Goal: Information Seeking & Learning: Learn about a topic

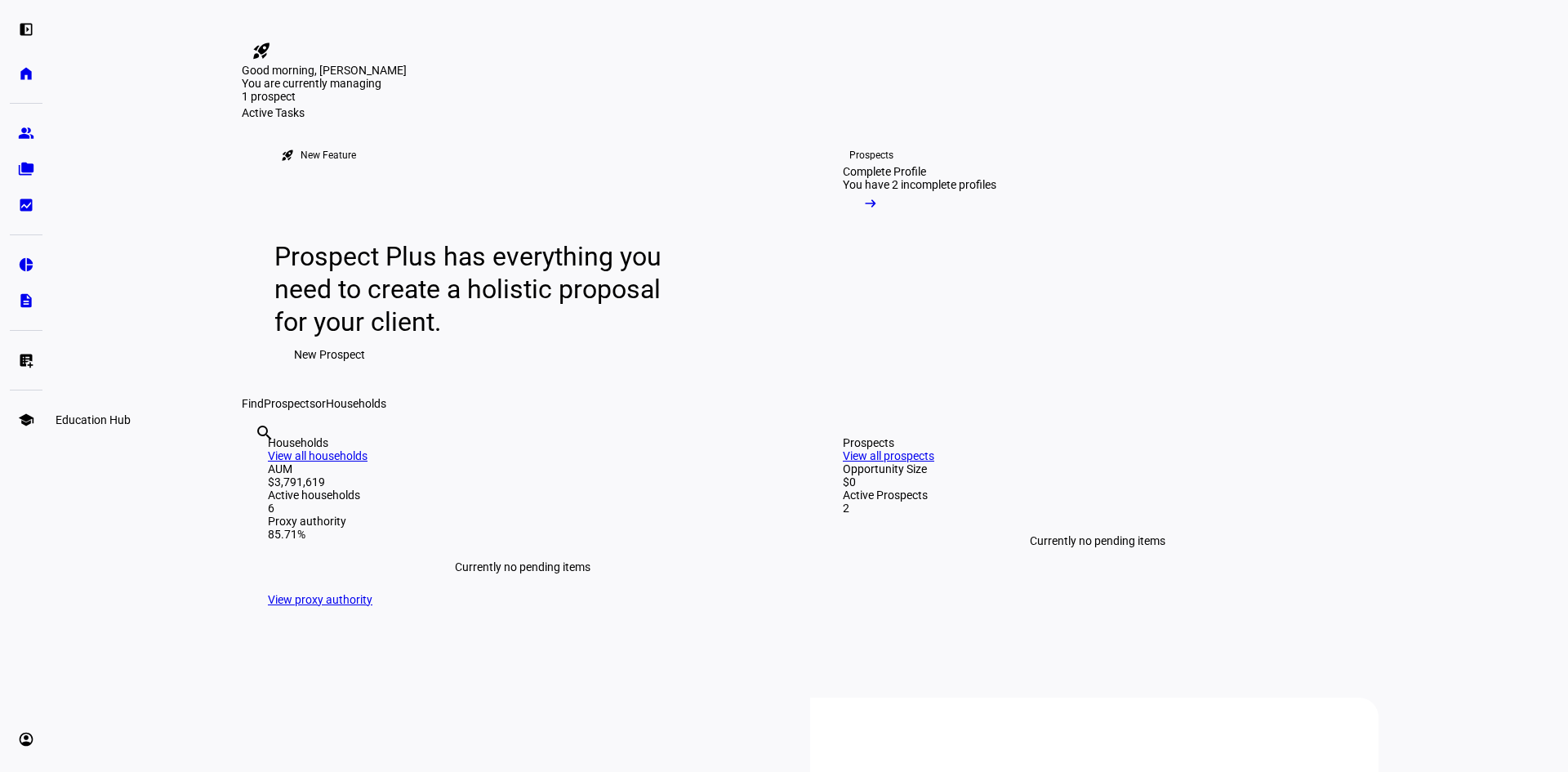
click at [31, 422] on eth-mat-symbol "school" at bounding box center [26, 419] width 16 height 16
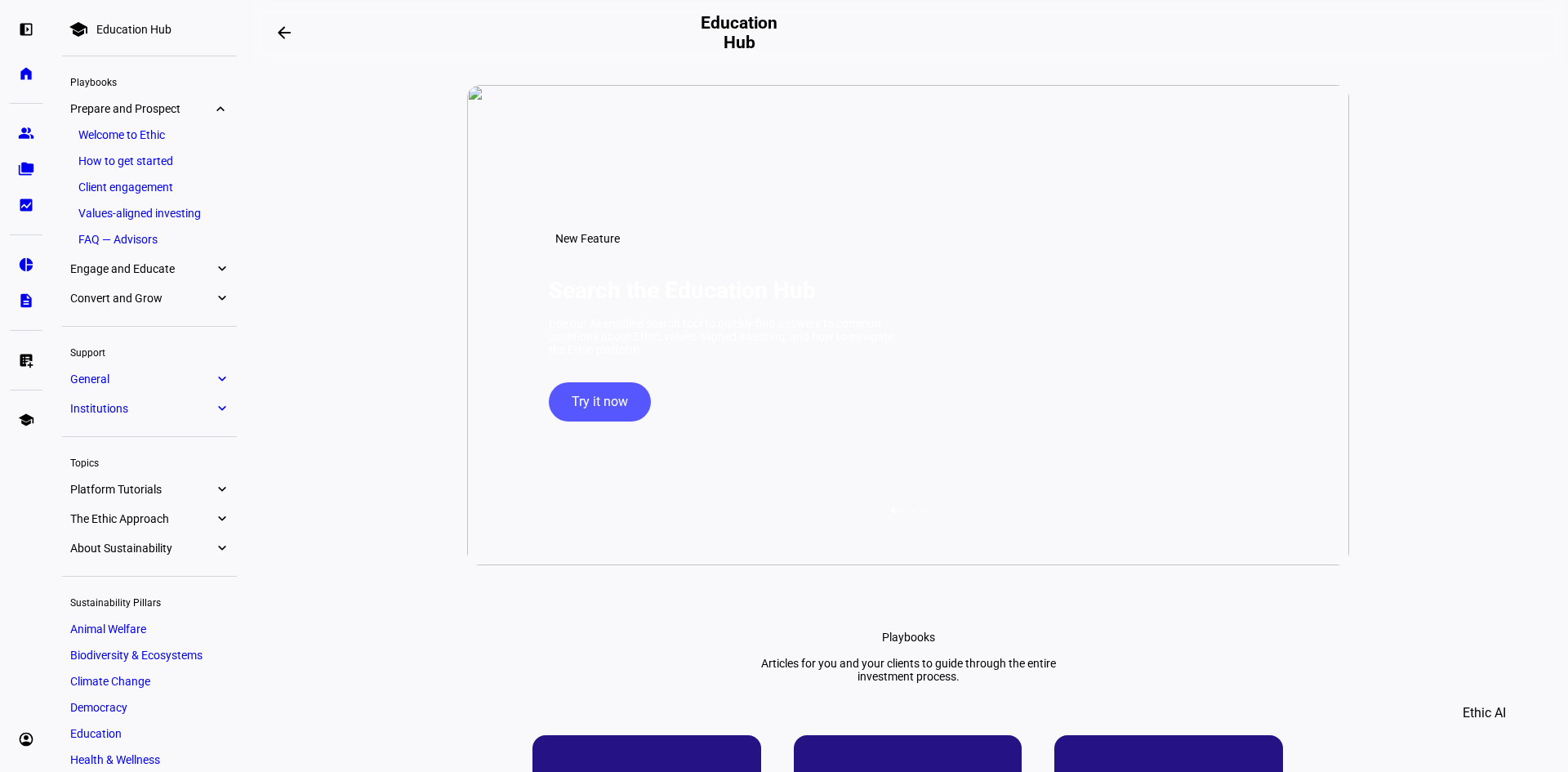
click at [165, 215] on link "Values-aligned investing" at bounding box center [150, 213] width 159 height 23
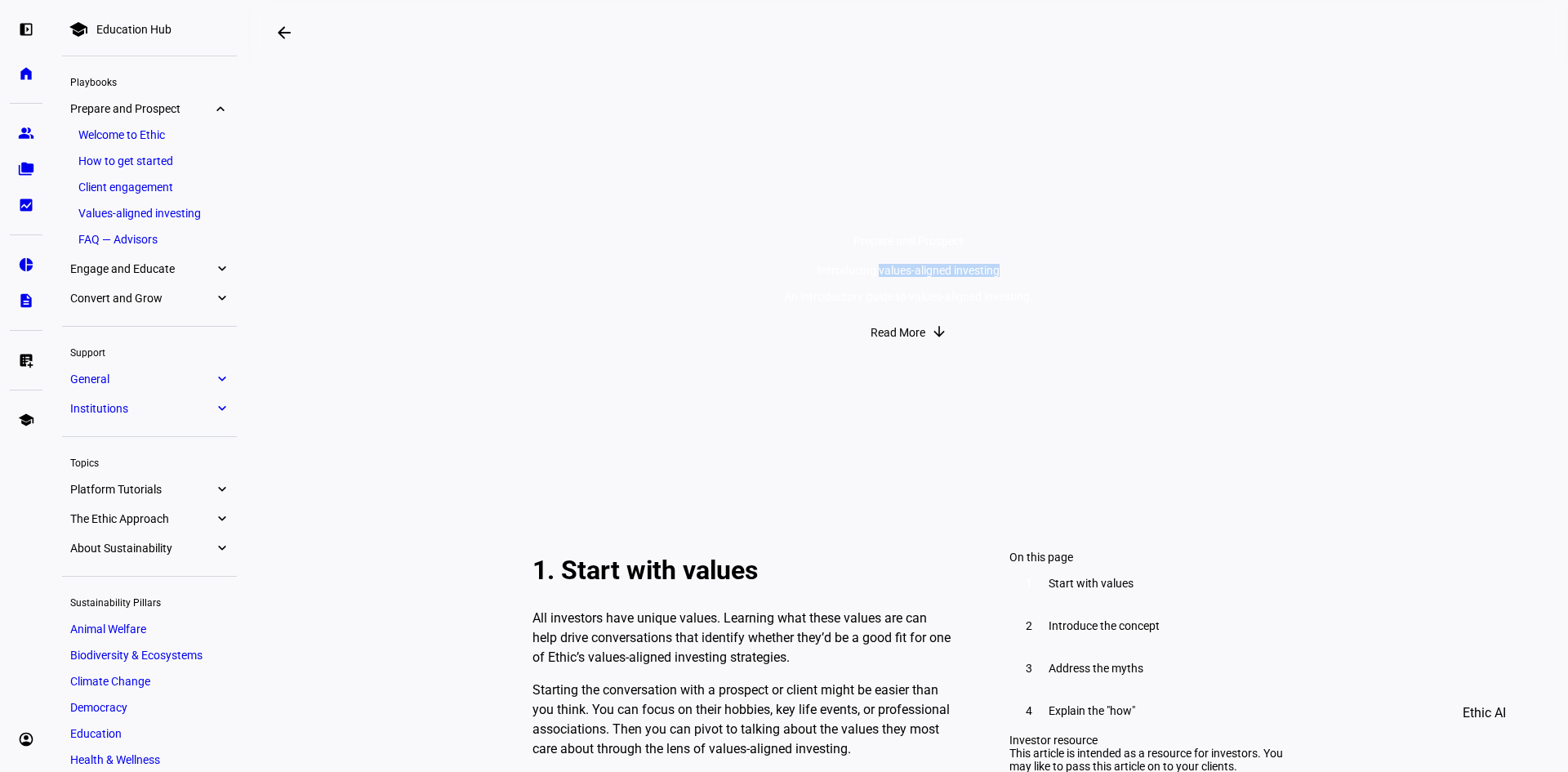
drag, startPoint x: 953, startPoint y: 235, endPoint x: 1079, endPoint y: 281, distance: 134.1
click at [1033, 277] on div "Introducing values-aligned investing" at bounding box center [908, 270] width 249 height 13
copy div "values-aligned investing"
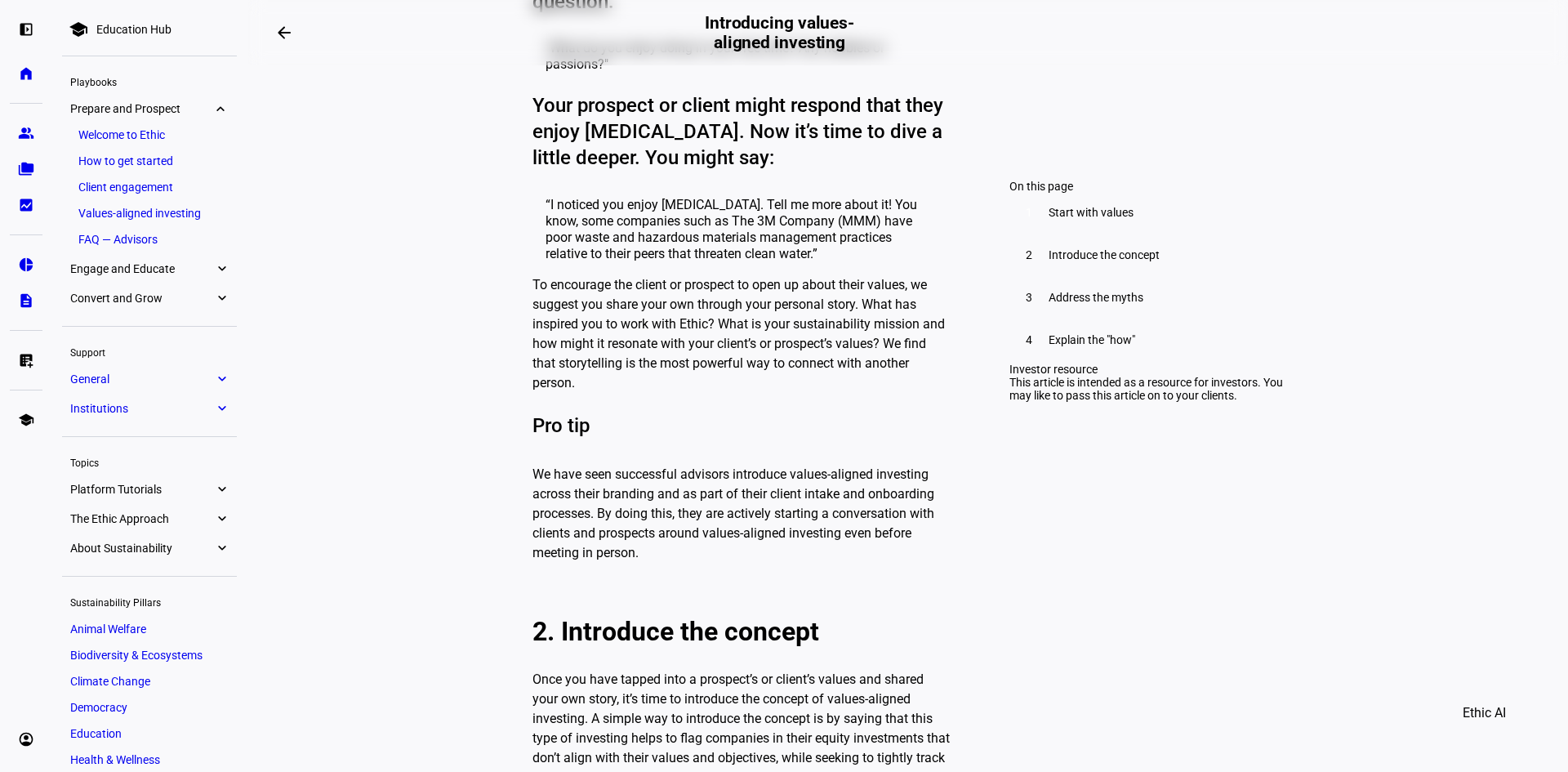
scroll to position [899, 0]
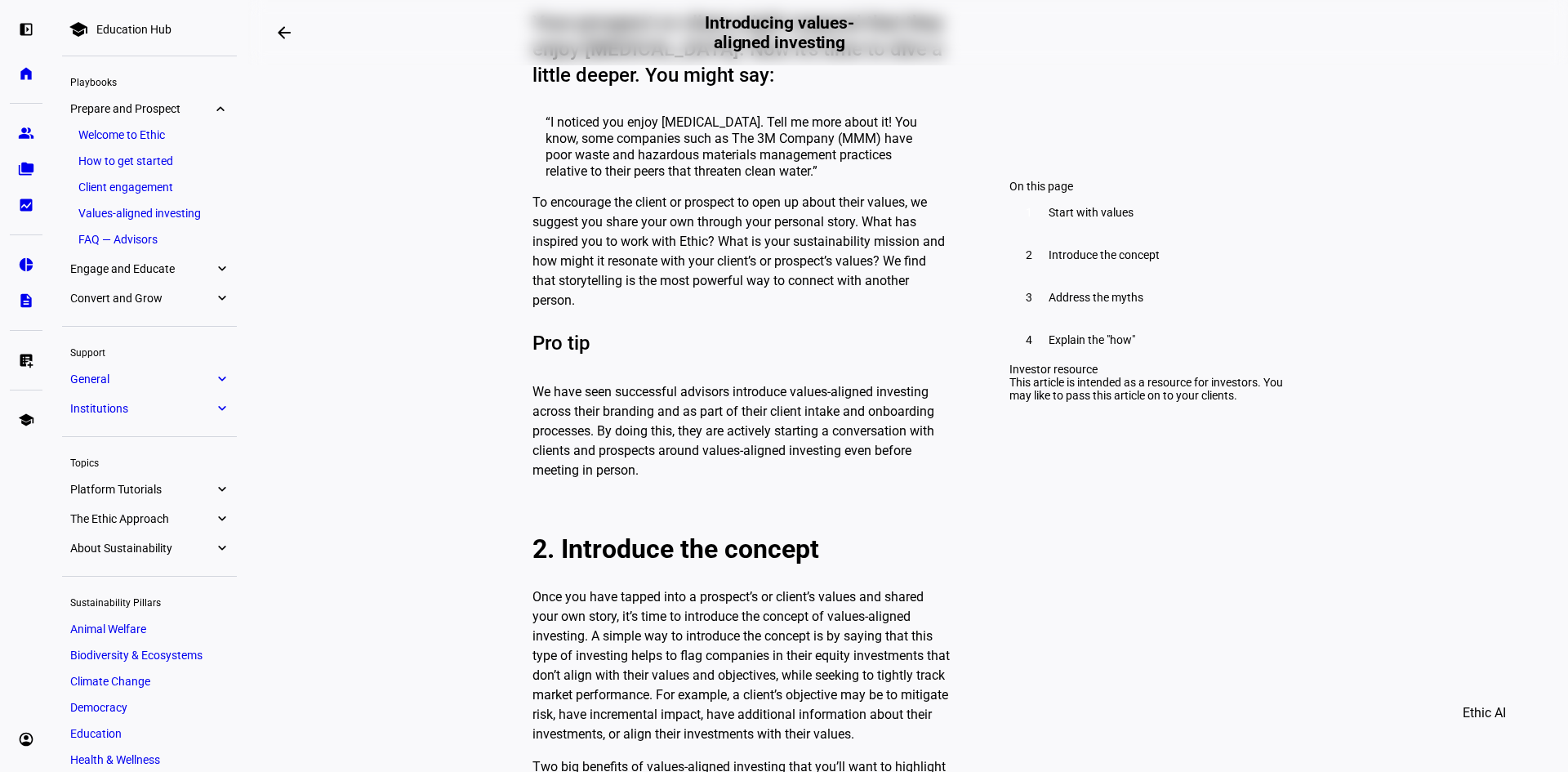
click at [186, 526] on span "The Ethic Approach" at bounding box center [142, 519] width 144 height 13
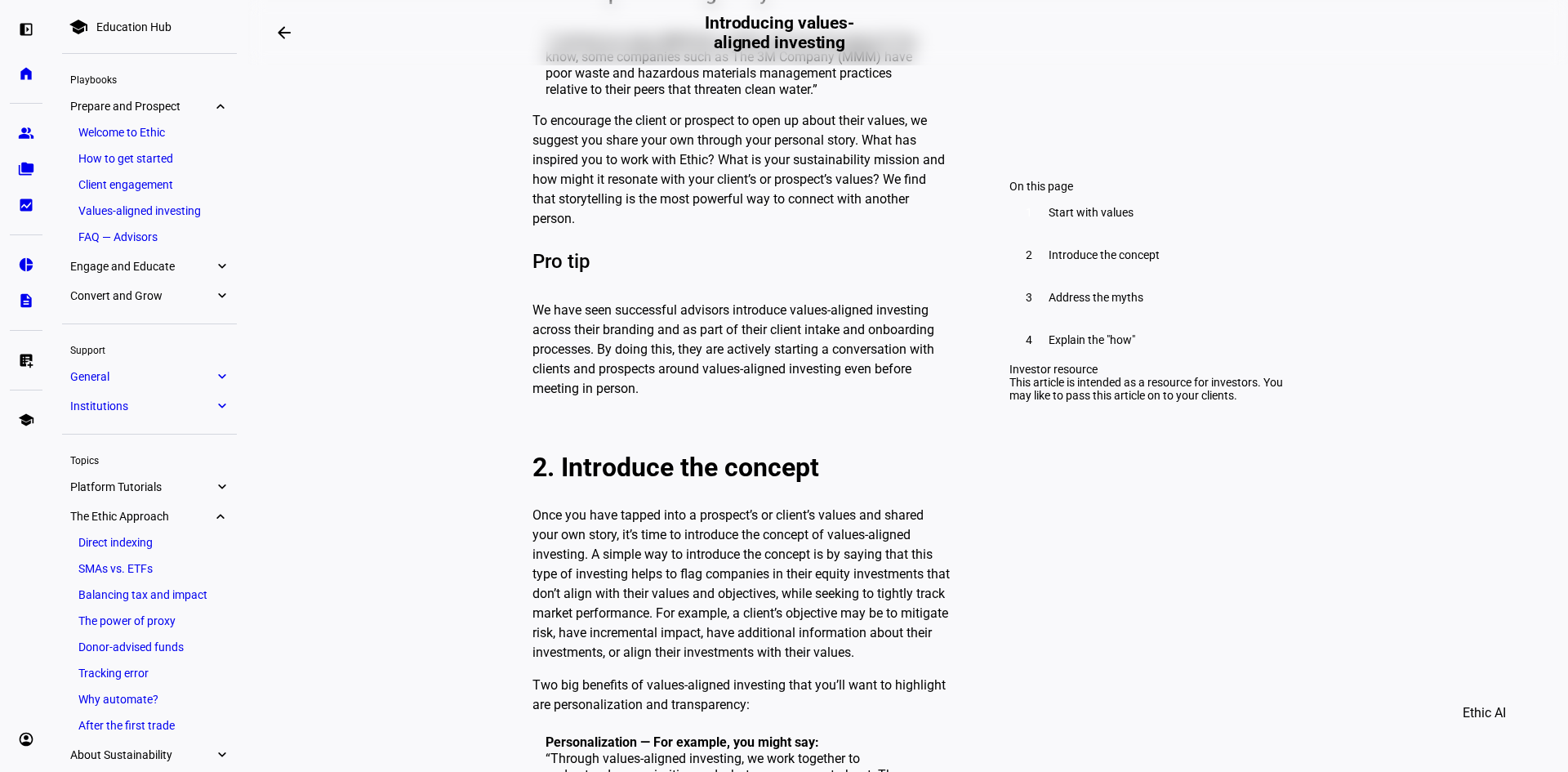
scroll to position [0, 0]
click at [24, 72] on eth-mat-symbol "home" at bounding box center [26, 73] width 16 height 16
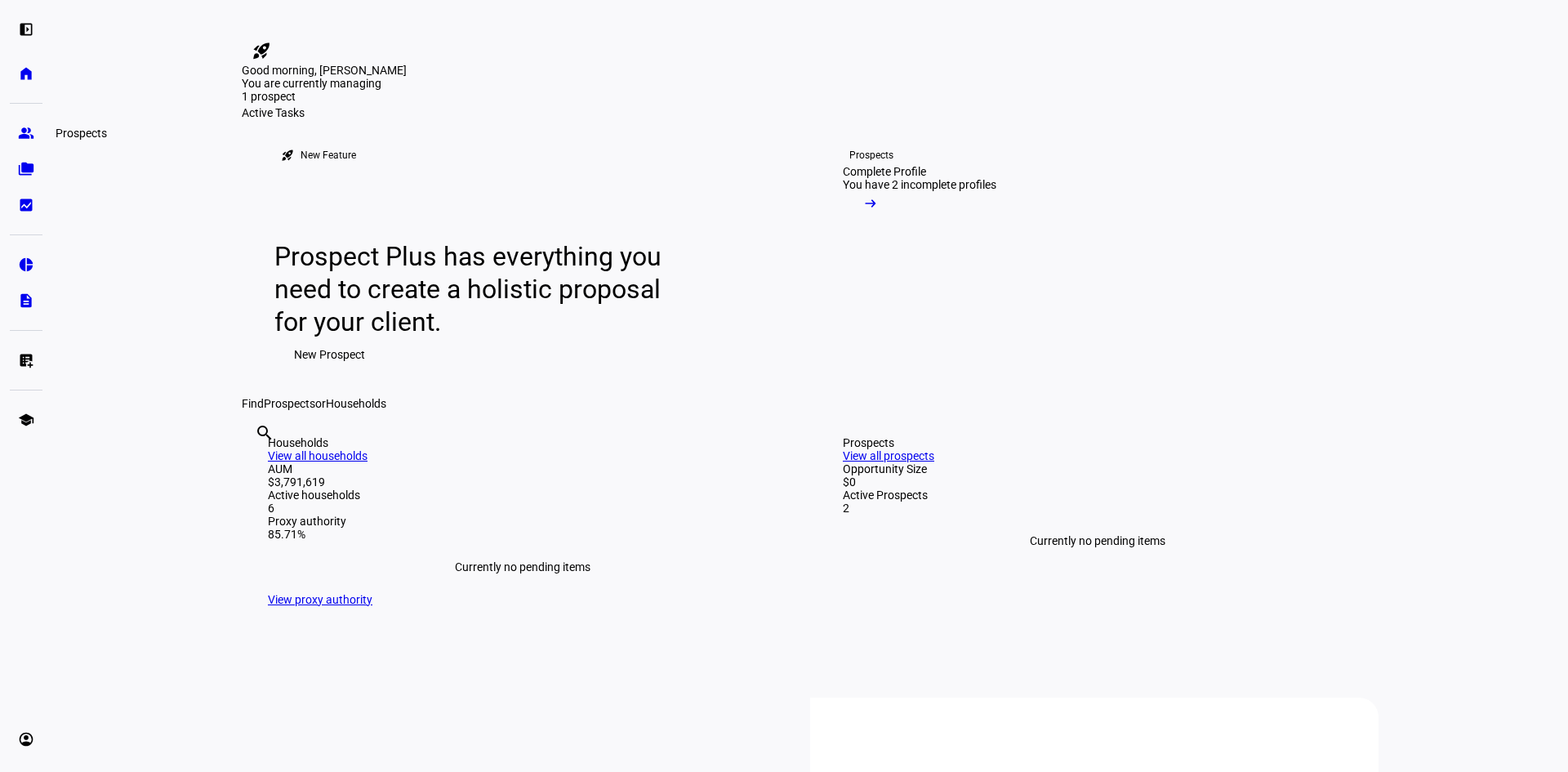
click at [27, 140] on eth-mat-symbol "group" at bounding box center [26, 133] width 16 height 16
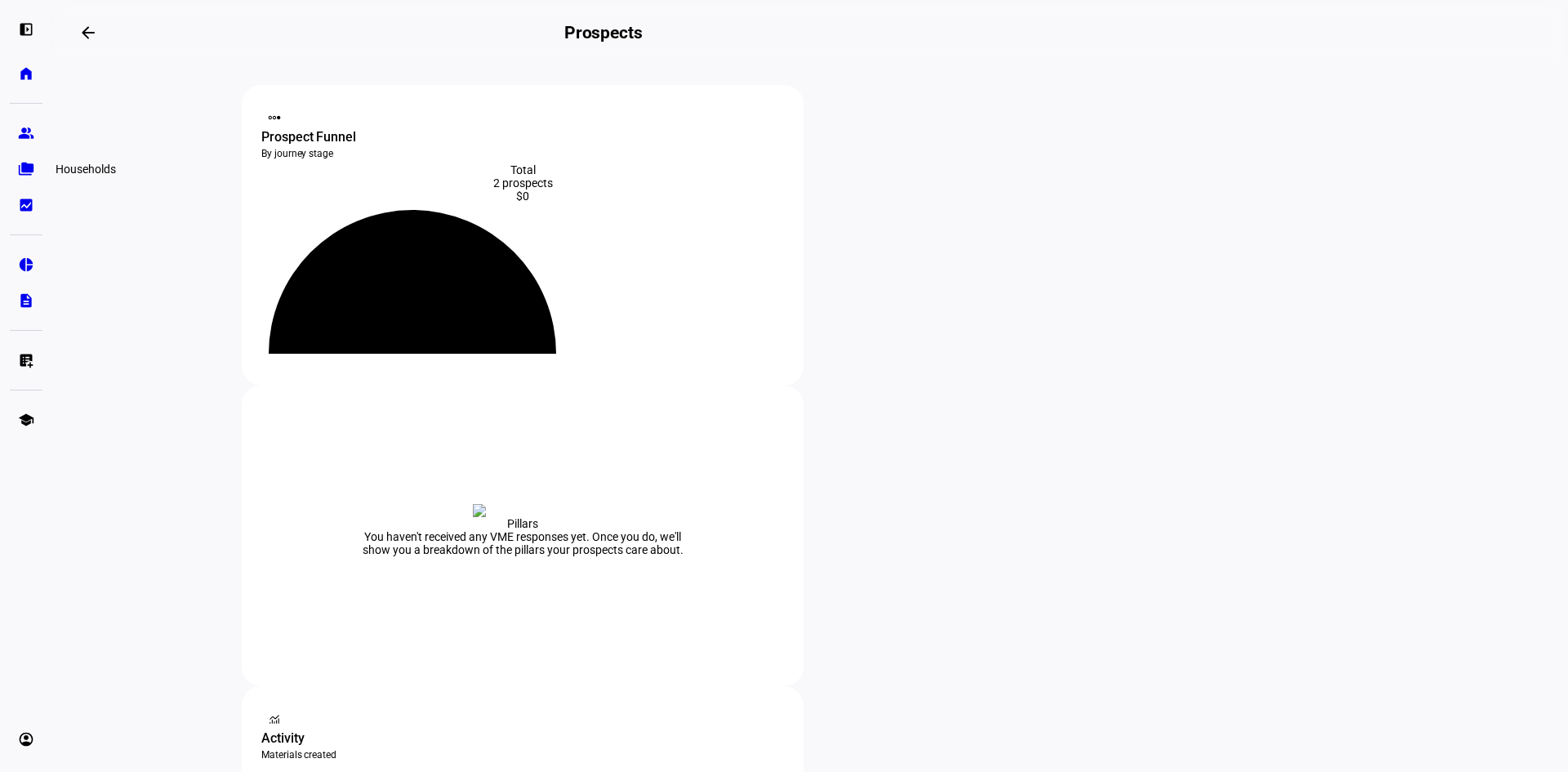
click at [21, 177] on eth-mat-symbol "folder_copy" at bounding box center [26, 169] width 16 height 16
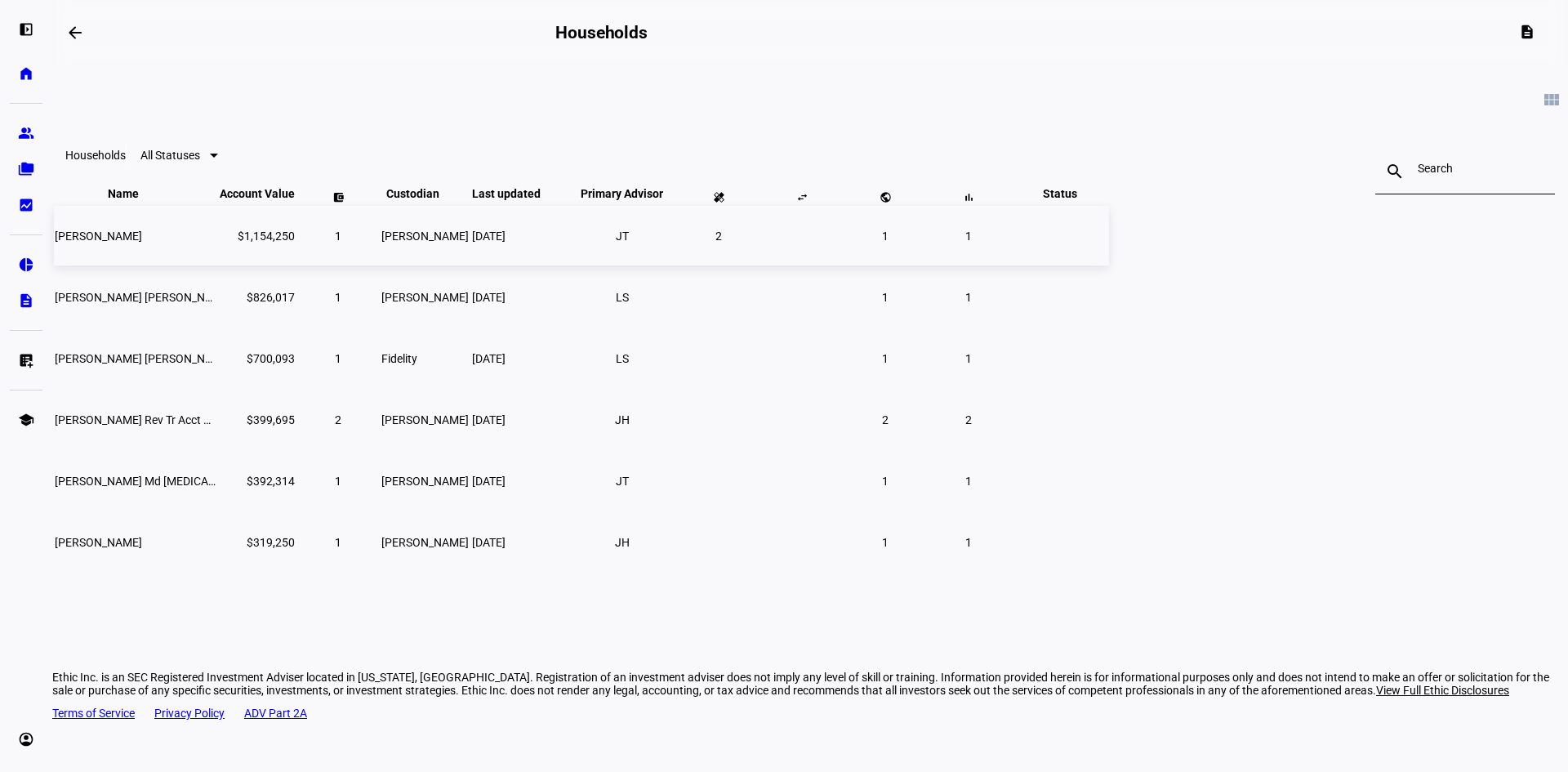
click at [295, 266] on td "$1,154,250" at bounding box center [257, 236] width 77 height 60
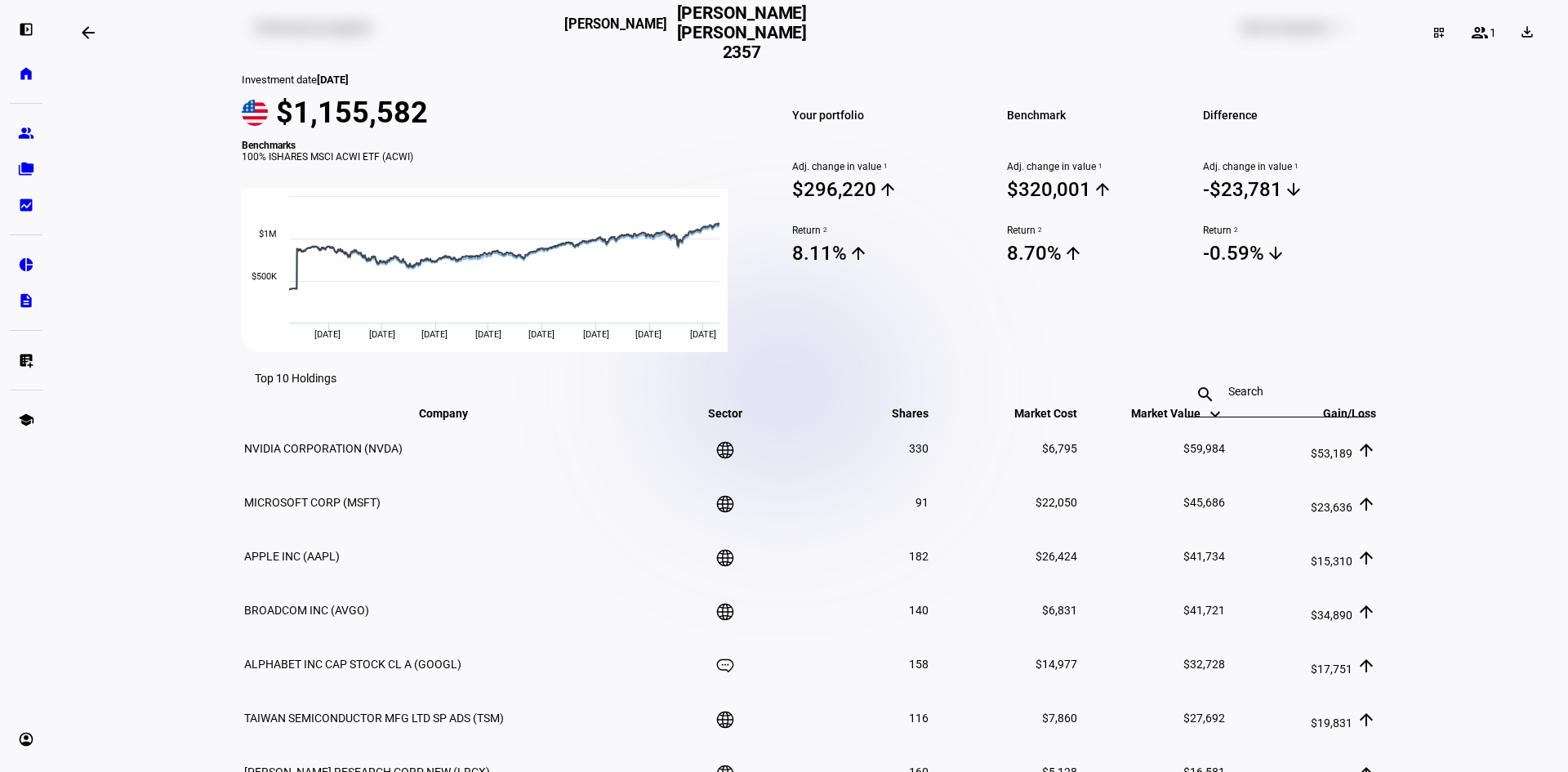
scroll to position [271, 0]
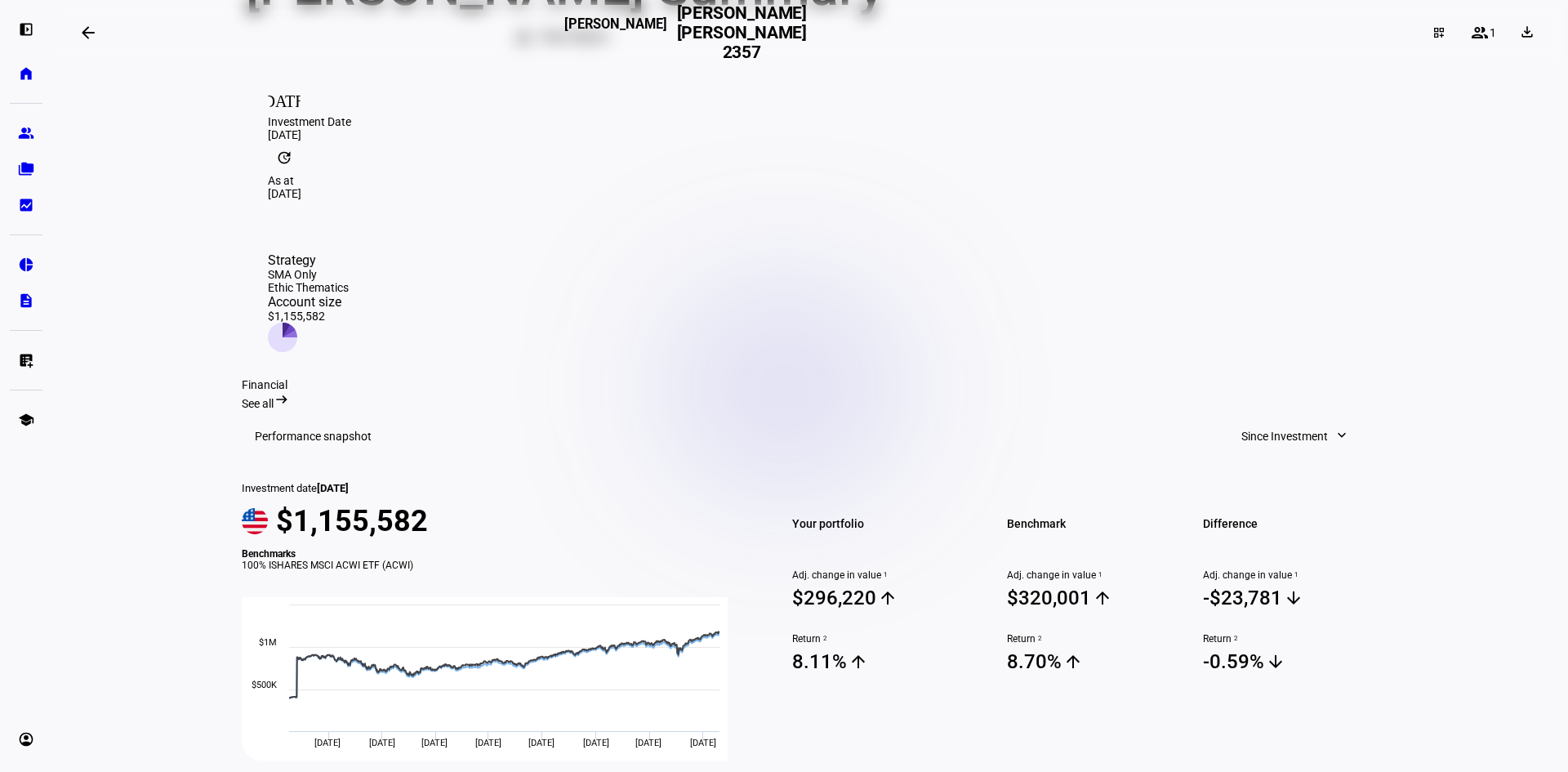
click at [1030, 482] on div "Benchmark Adj. change in value 1 $320,001 arrow_upward Return 2 8.70% arrow_upw…" at bounding box center [1085, 621] width 195 height 278
click at [409, 560] on div "100% ISHARES MSCI ACWI ETF (ACWI)" at bounding box center [494, 565] width 505 height 12
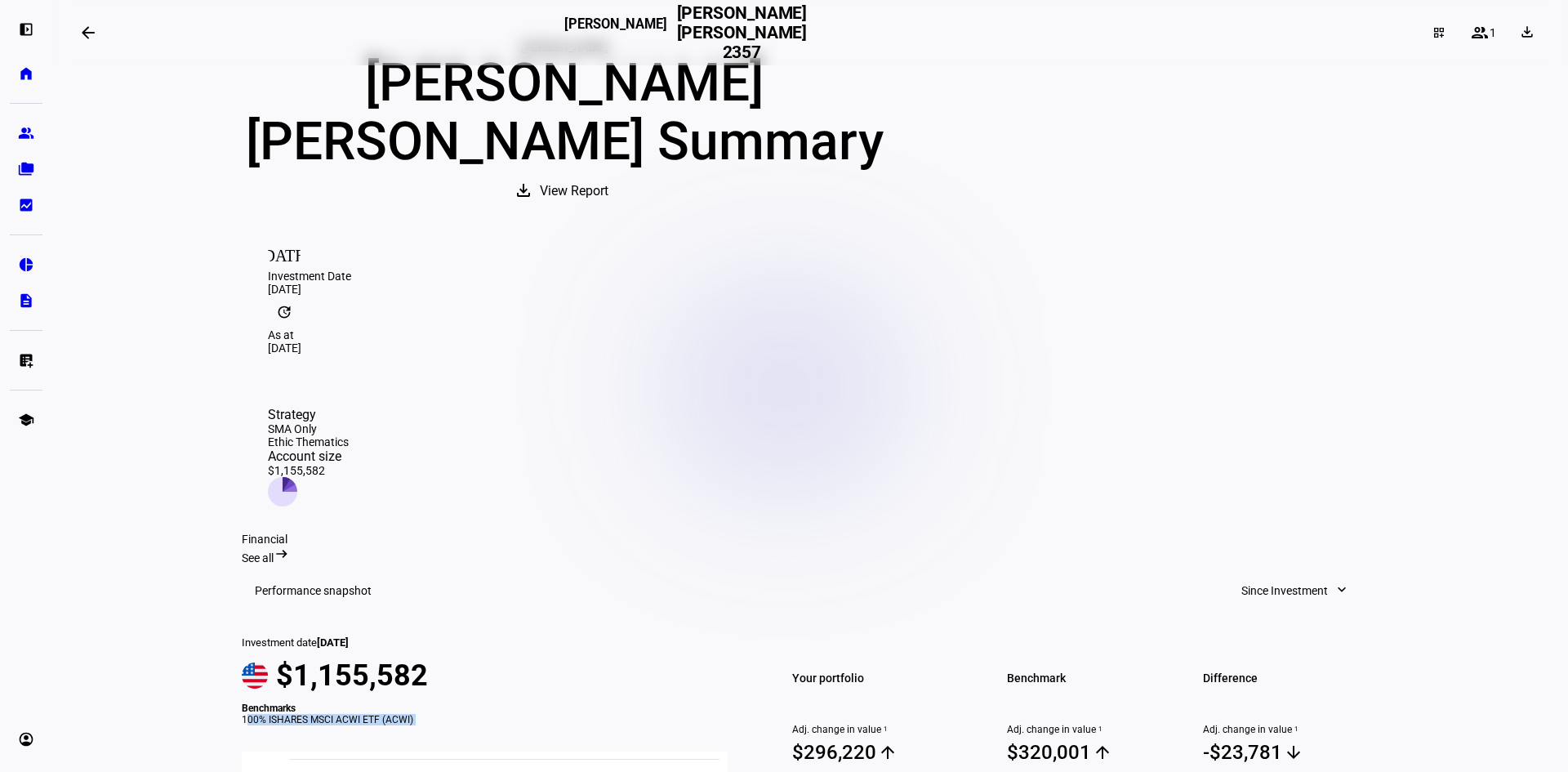
scroll to position [108, 0]
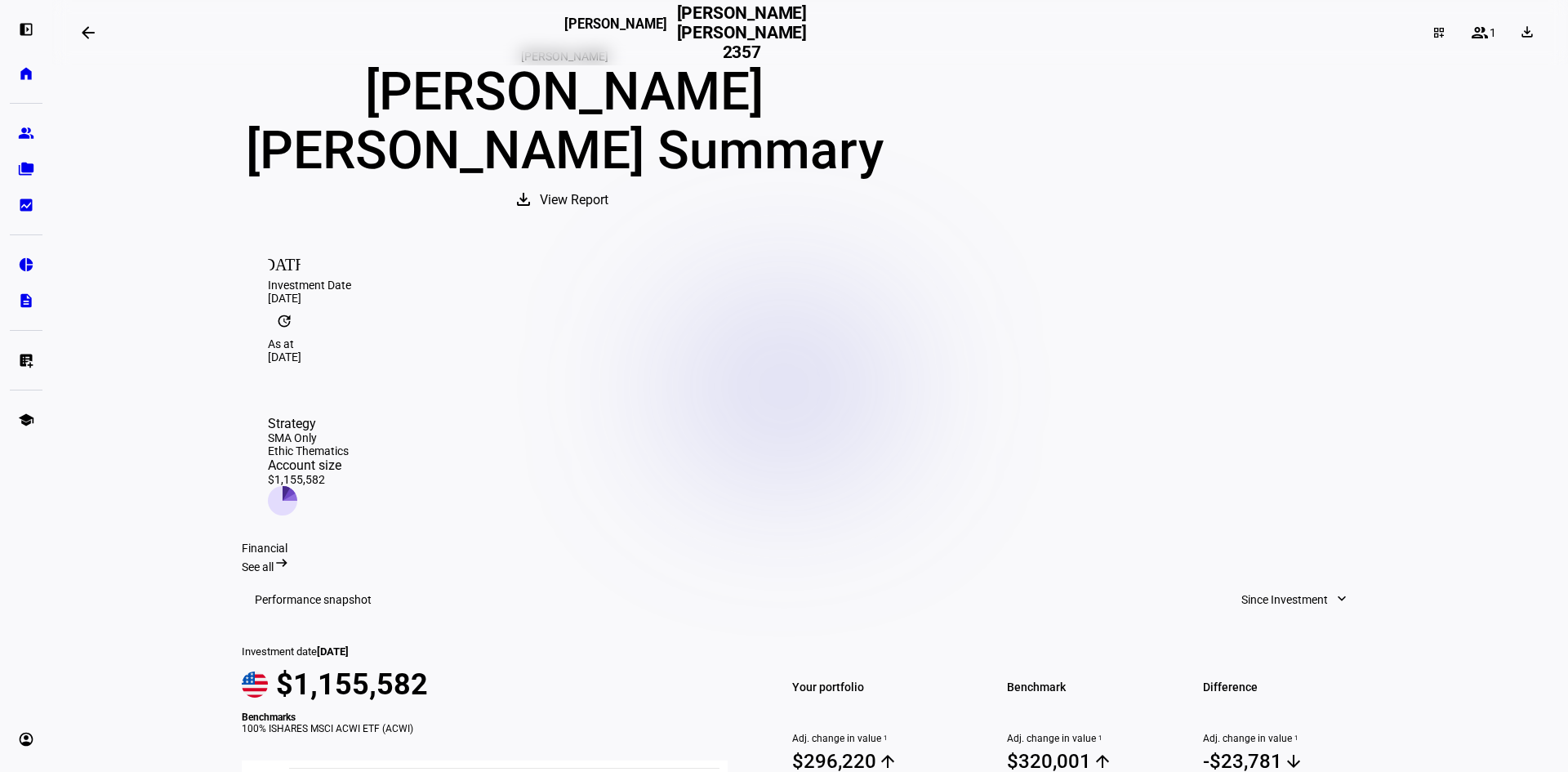
click at [844, 574] on mat-toolbar "Performance snapshot Since Investment expand_more" at bounding box center [810, 600] width 1137 height 53
